Goal: Task Accomplishment & Management: Use online tool/utility

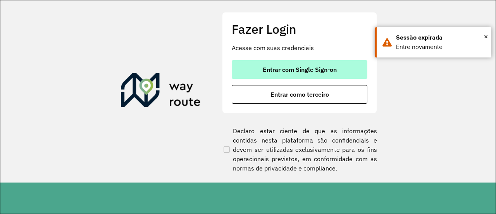
click at [276, 61] on button "Entrar com Single Sign-on" at bounding box center [300, 69] width 136 height 19
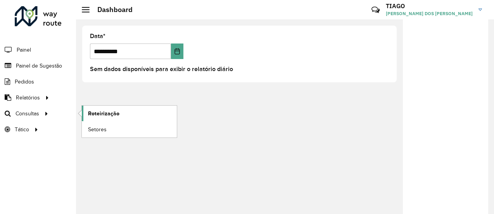
click at [90, 114] on span "Roteirização" at bounding box center [103, 113] width 31 height 8
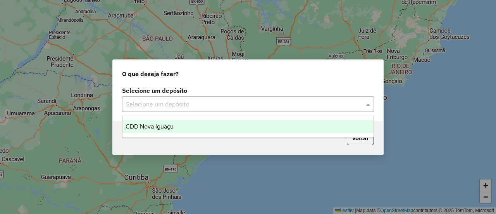
click at [151, 102] on input "text" at bounding box center [240, 104] width 229 height 9
click at [141, 126] on span "CDD Nova Iguaçu" at bounding box center [150, 126] width 48 height 7
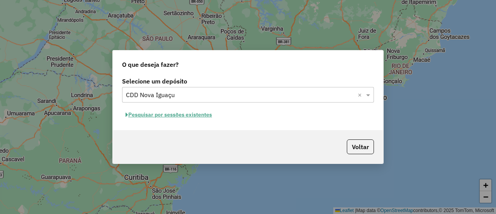
click at [198, 116] on button "Pesquisar por sessões existentes" at bounding box center [168, 114] width 93 height 12
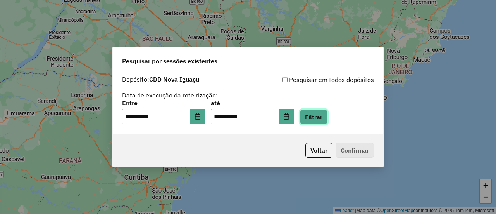
click at [324, 116] on button "Filtrar" at bounding box center [314, 116] width 28 height 15
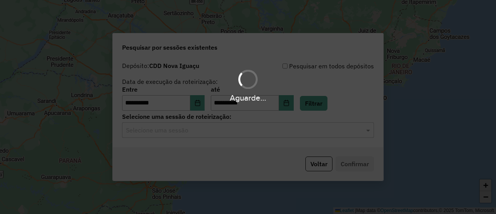
click at [260, 134] on div "Aguarde..." at bounding box center [248, 107] width 496 height 214
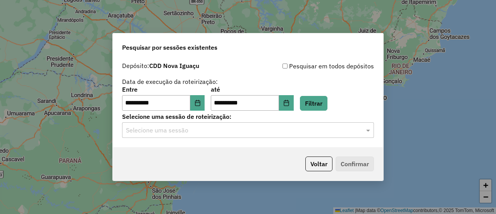
click at [260, 134] on div "Selecione uma sessão" at bounding box center [248, 129] width 252 height 15
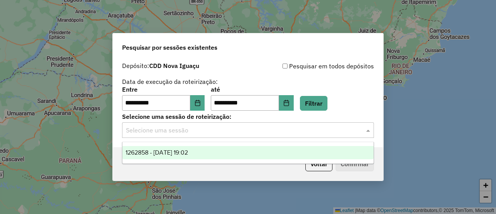
click at [250, 158] on div "1262858 - 10/09/2025 19:02" at bounding box center [247, 152] width 251 height 13
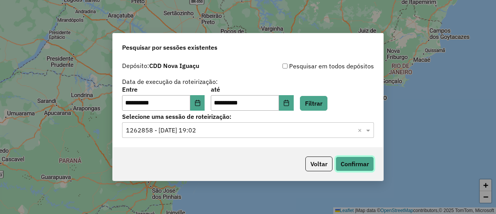
click at [348, 160] on button "Confirmar" at bounding box center [355, 163] width 38 height 15
